Goal: Information Seeking & Learning: Understand process/instructions

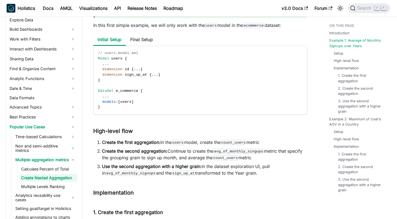
scroll to position [272, 0]
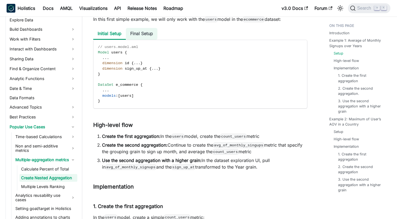
click at [137, 28] on li "Final Setup" at bounding box center [142, 34] width 32 height 12
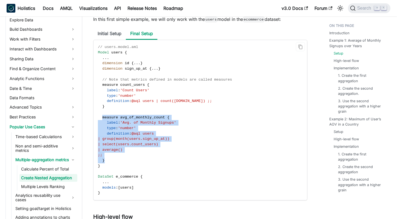
drag, startPoint x: 103, startPoint y: 109, endPoint x: 144, endPoint y: 156, distance: 62.2
click at [144, 156] on code "// users.model.aml Model users { . . . dimension id { . . . } dimension sign_up…" at bounding box center [201, 120] width 214 height 160
click at [147, 152] on code "// users.model.aml Model users { . . . dimension id { . . . } dimension sign_up…" at bounding box center [201, 120] width 214 height 160
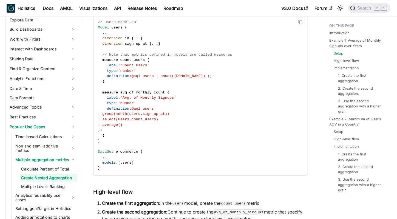
scroll to position [299, 0]
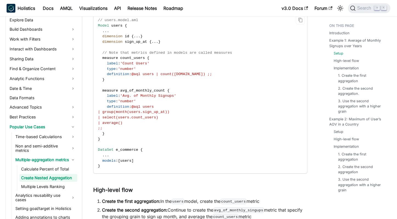
click at [104, 159] on span "models" at bounding box center [108, 161] width 13 height 4
click at [145, 140] on code "// users.model.aml Model users { . . . dimension id { . . . } dimension sign_up…" at bounding box center [201, 93] width 214 height 160
drag, startPoint x: 136, startPoint y: 155, endPoint x: 103, endPoint y: 155, distance: 33.2
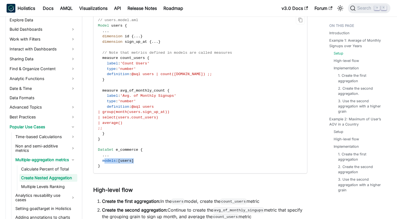
click at [103, 155] on code "// users.model.aml Model users { . . . dimension id { . . . } dimension sign_up…" at bounding box center [201, 93] width 214 height 160
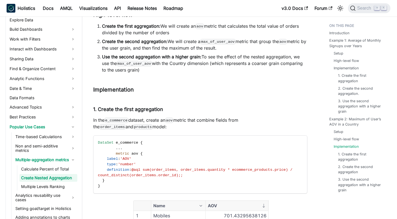
scroll to position [1426, 0]
click at [132, 173] on span "count_distinct(order_items.order_id);;" at bounding box center [140, 175] width 85 height 4
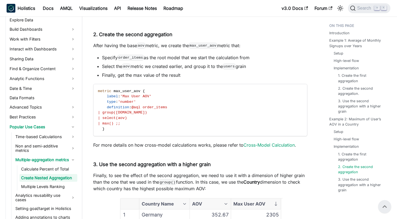
scroll to position [1710, 0]
click at [153, 106] on span "@aql order_items" at bounding box center [149, 108] width 36 height 4
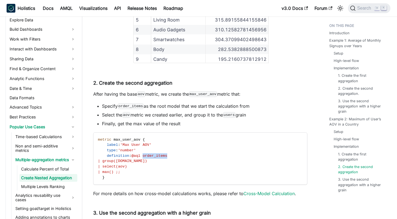
scroll to position [1716, 0]
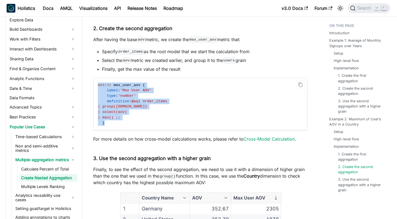
drag, startPoint x: 98, startPoint y: 80, endPoint x: 117, endPoint y: 119, distance: 43.3
click at [117, 119] on code "metric max_user_aov { label : 'Max User AOV' type : 'number' definition : @aql …" at bounding box center [201, 104] width 214 height 52
copy code "metric max_user_aov { label : 'Max User AOV' type : 'number' definition : @aql …"
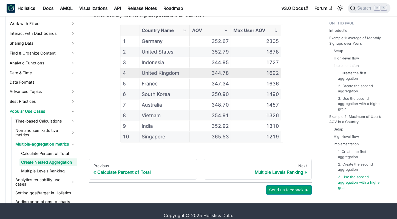
scroll to position [1887, 0]
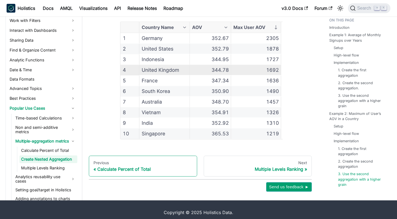
click at [144, 167] on div "Calculate Percent of Total" at bounding box center [143, 169] width 99 height 5
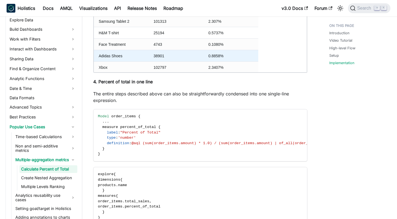
scroll to position [4, 0]
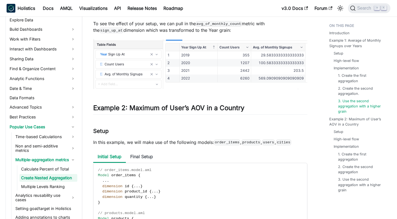
scroll to position [916, 0]
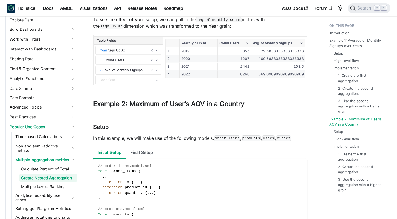
click at [225, 136] on code "order_items" at bounding box center [227, 138] width 26 height 5
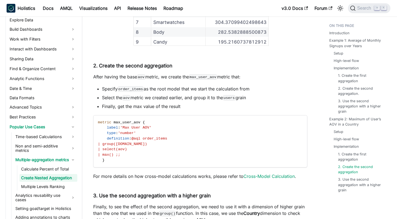
scroll to position [1587, 0]
